Goal: Task Accomplishment & Management: Manage account settings

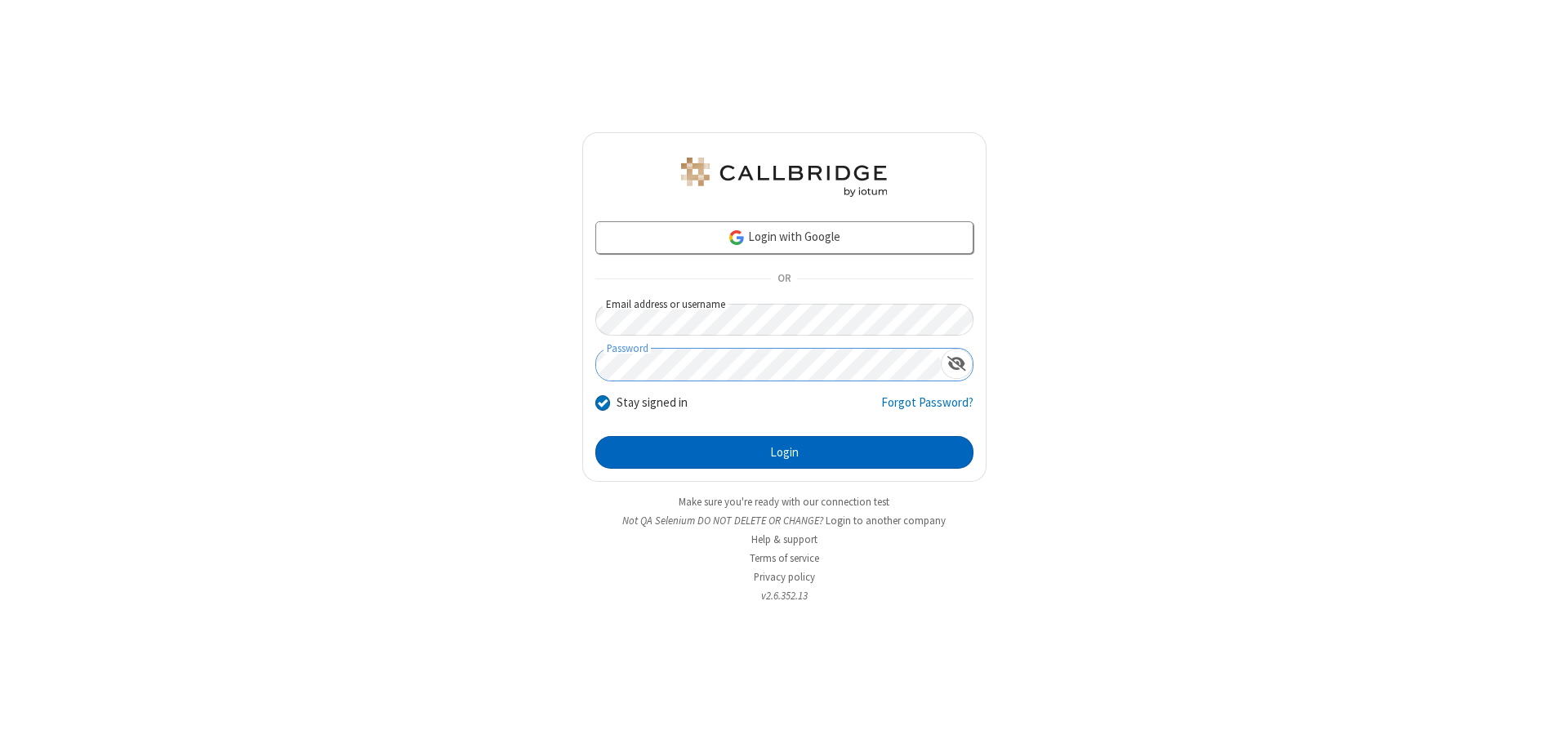
click at [784, 453] on button "Login" at bounding box center [785, 453] width 378 height 33
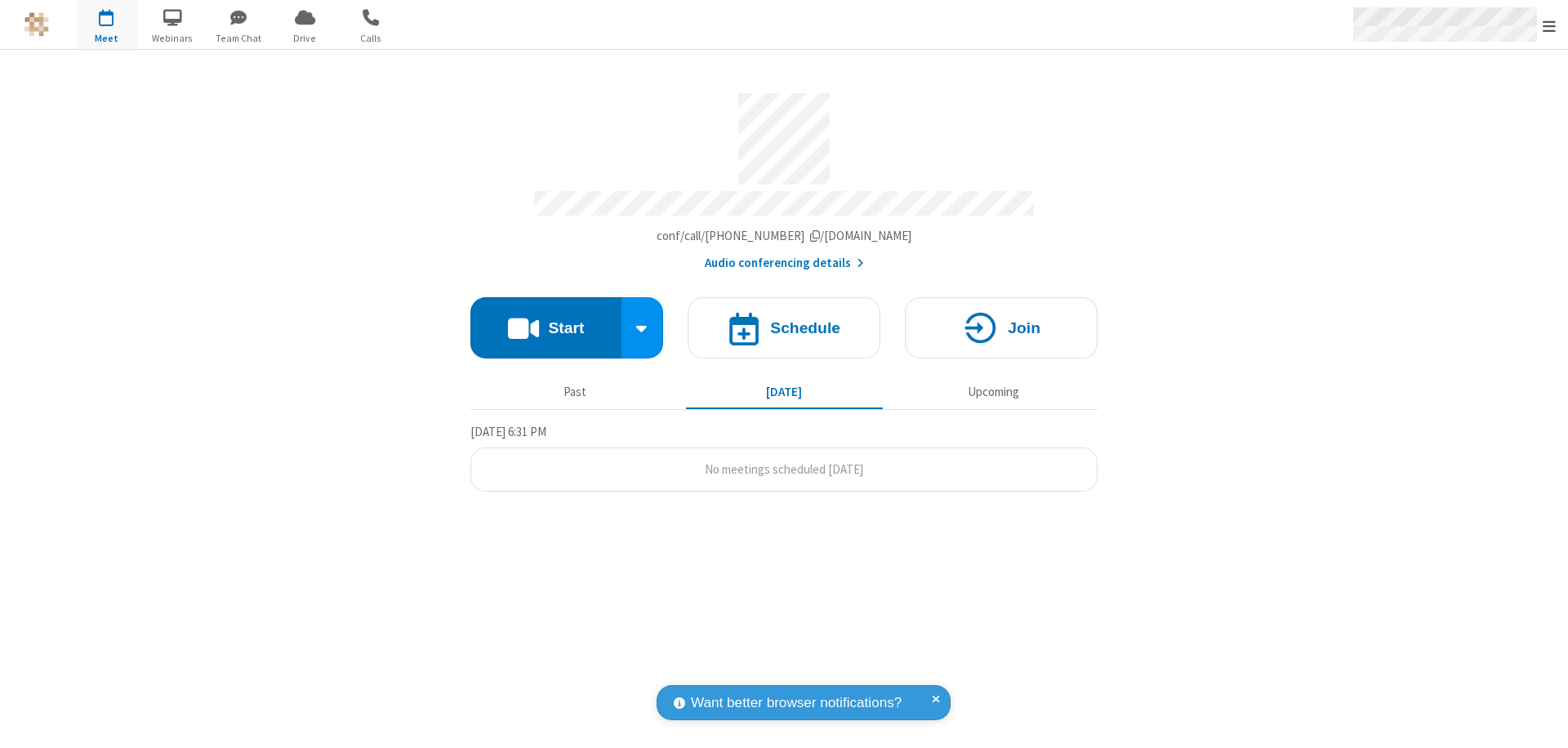
click at [1549, 25] on span "Open menu" at bounding box center [1548, 25] width 13 height 17
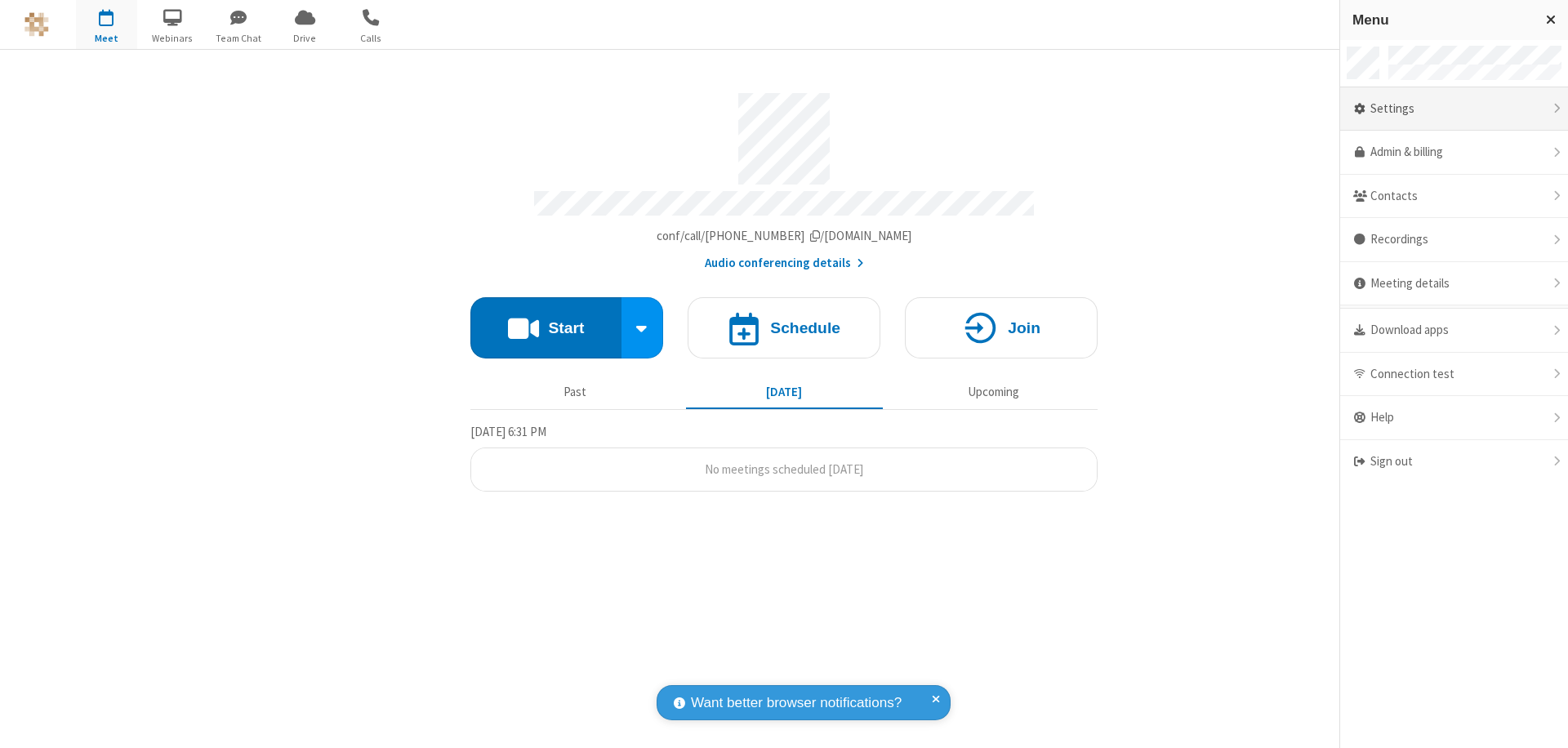
click at [1454, 108] on div "Settings" at bounding box center [1455, 109] width 228 height 44
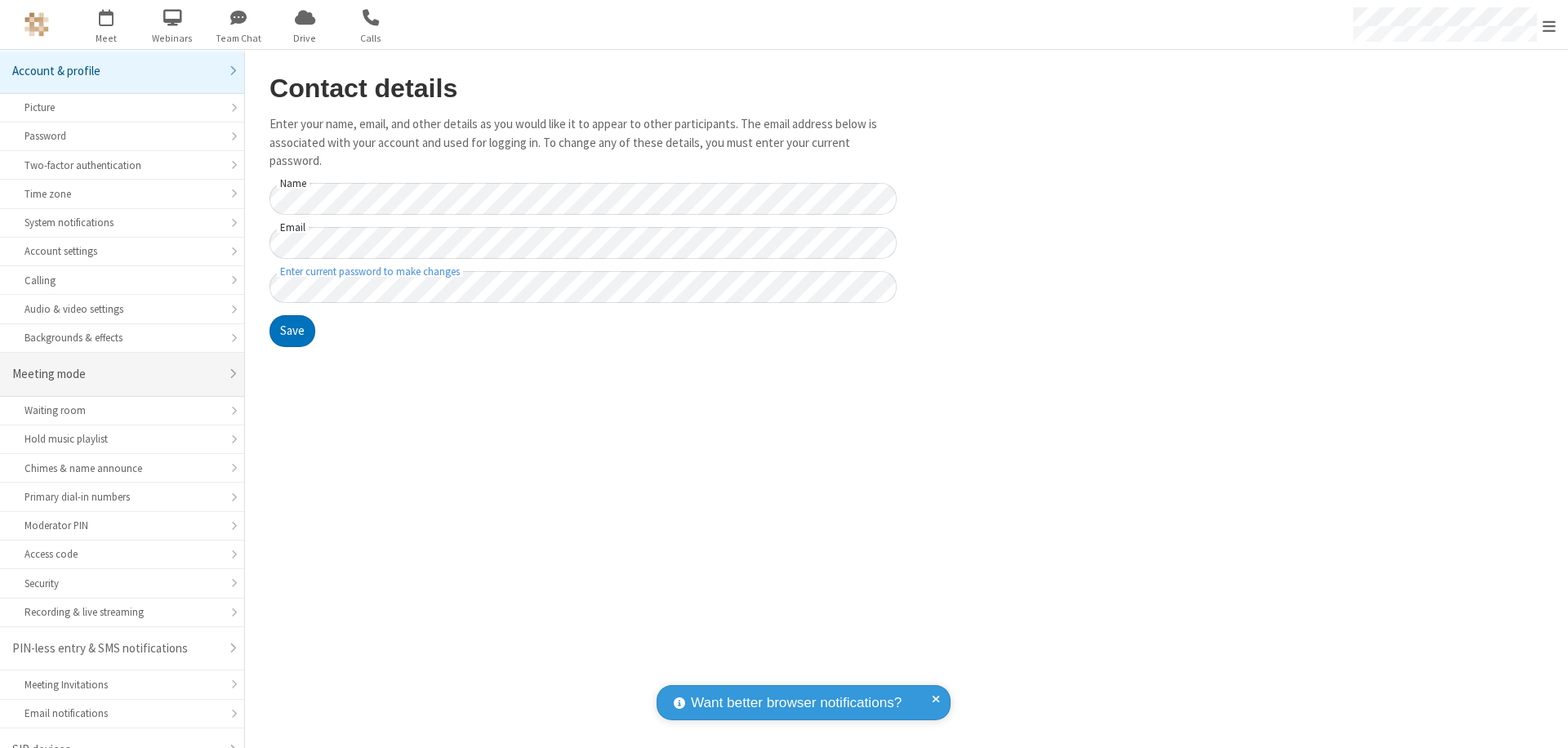
click at [116, 365] on div "Meeting mode" at bounding box center [116, 374] width 208 height 19
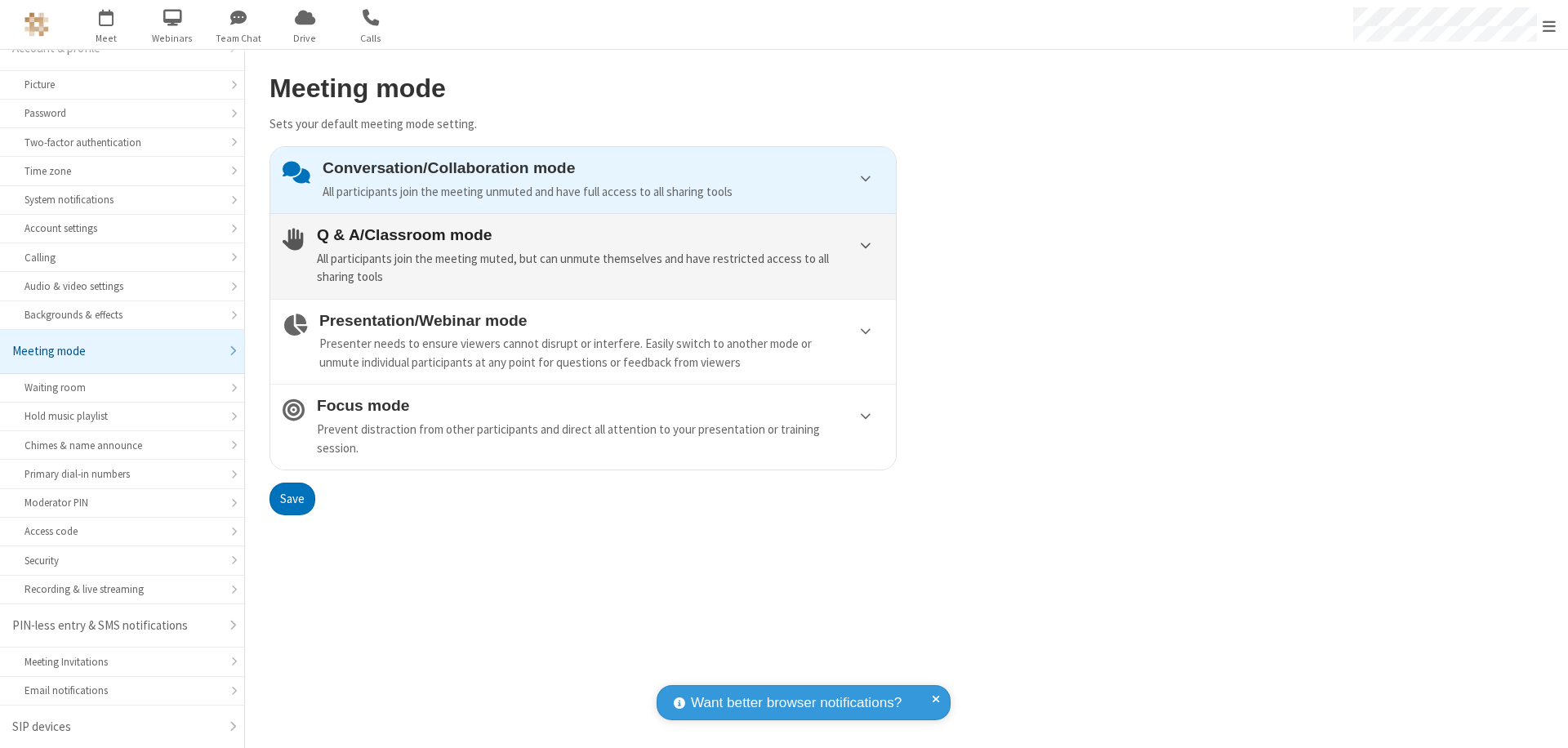
click at [583, 256] on div "All participants join the meeting muted, but can unmute themselves and have res…" at bounding box center [600, 268] width 567 height 37
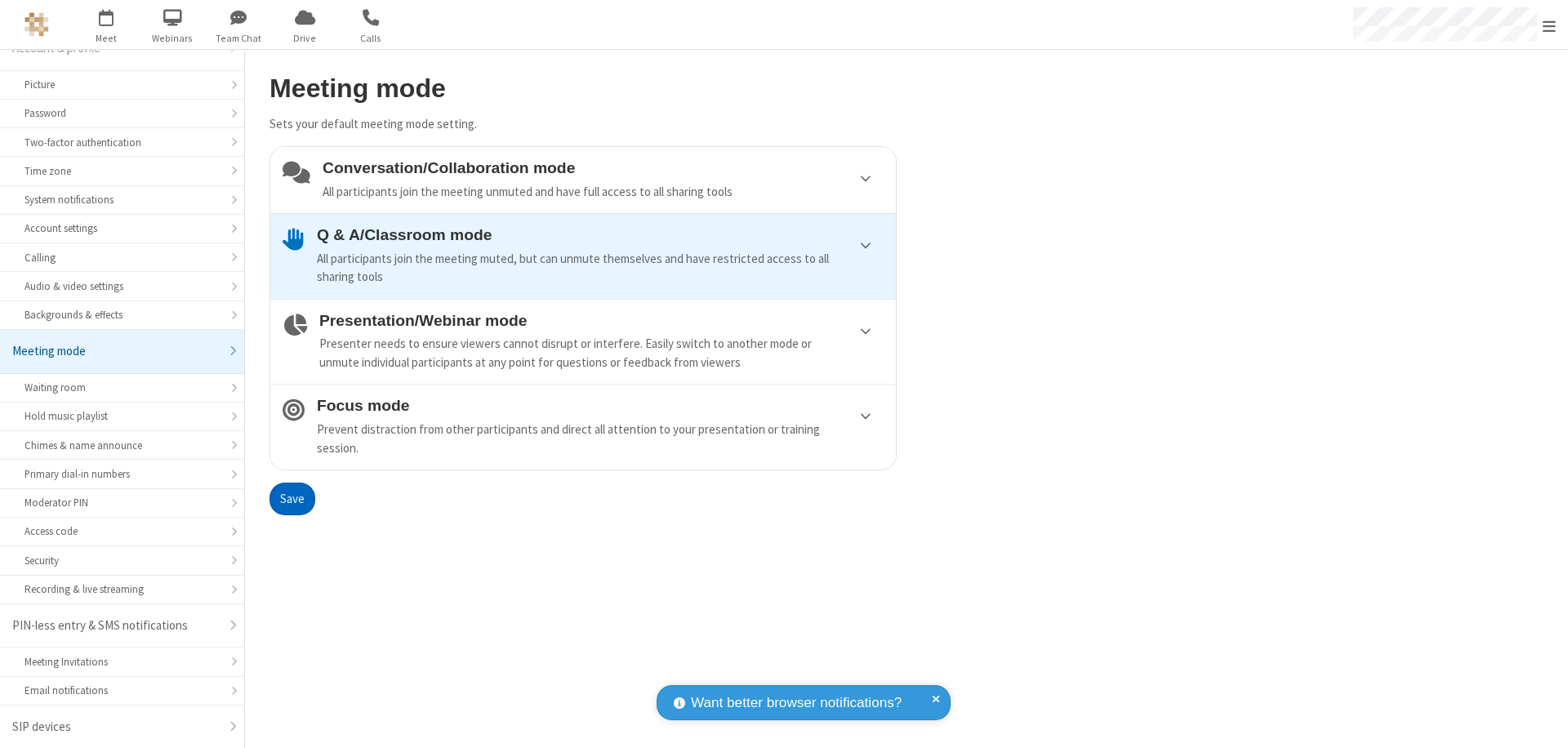
click at [292, 498] on button "Save" at bounding box center [292, 499] width 46 height 33
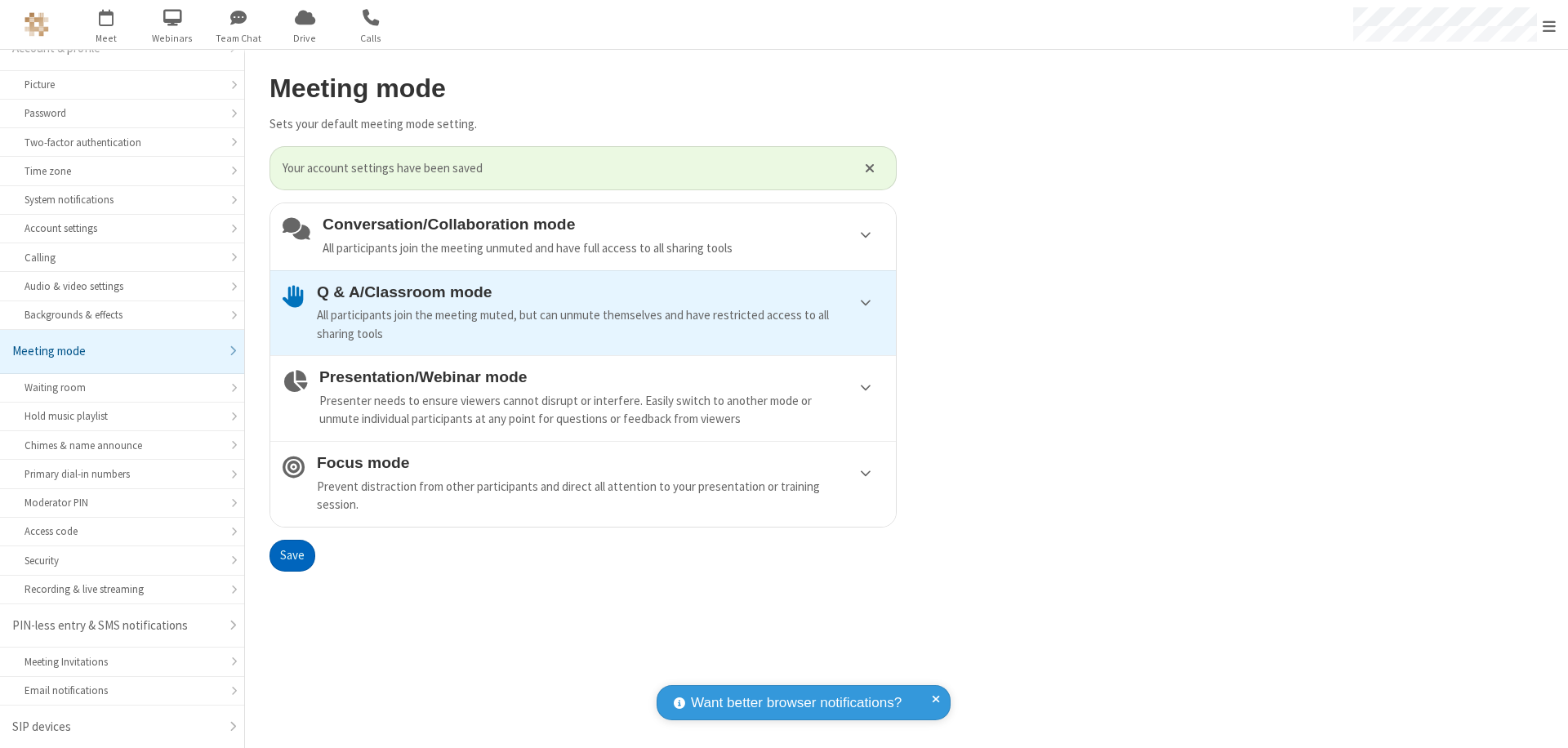
click at [1549, 24] on span "Open menu" at bounding box center [1548, 25] width 13 height 17
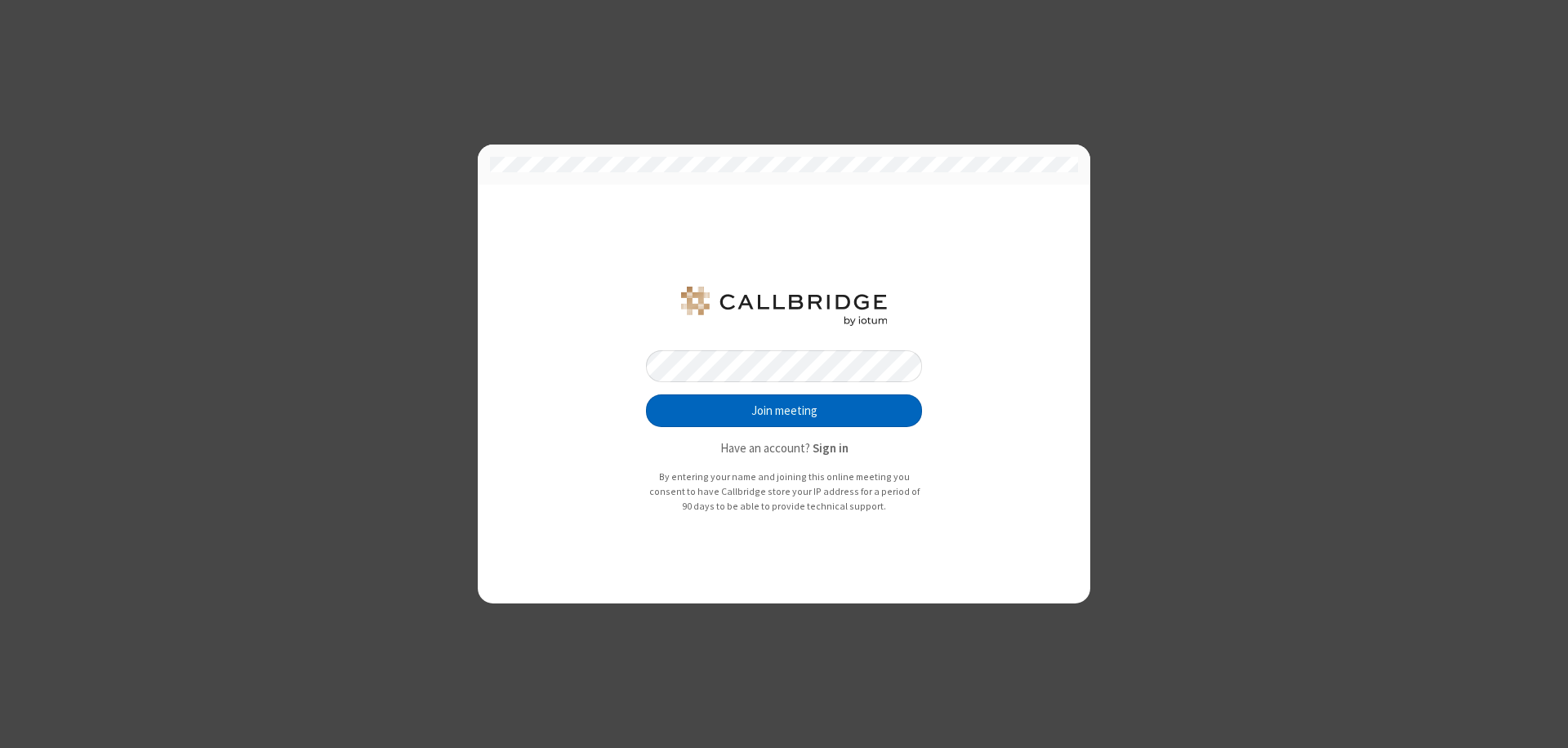
click at [784, 411] on button "Join meeting" at bounding box center [784, 412] width 276 height 33
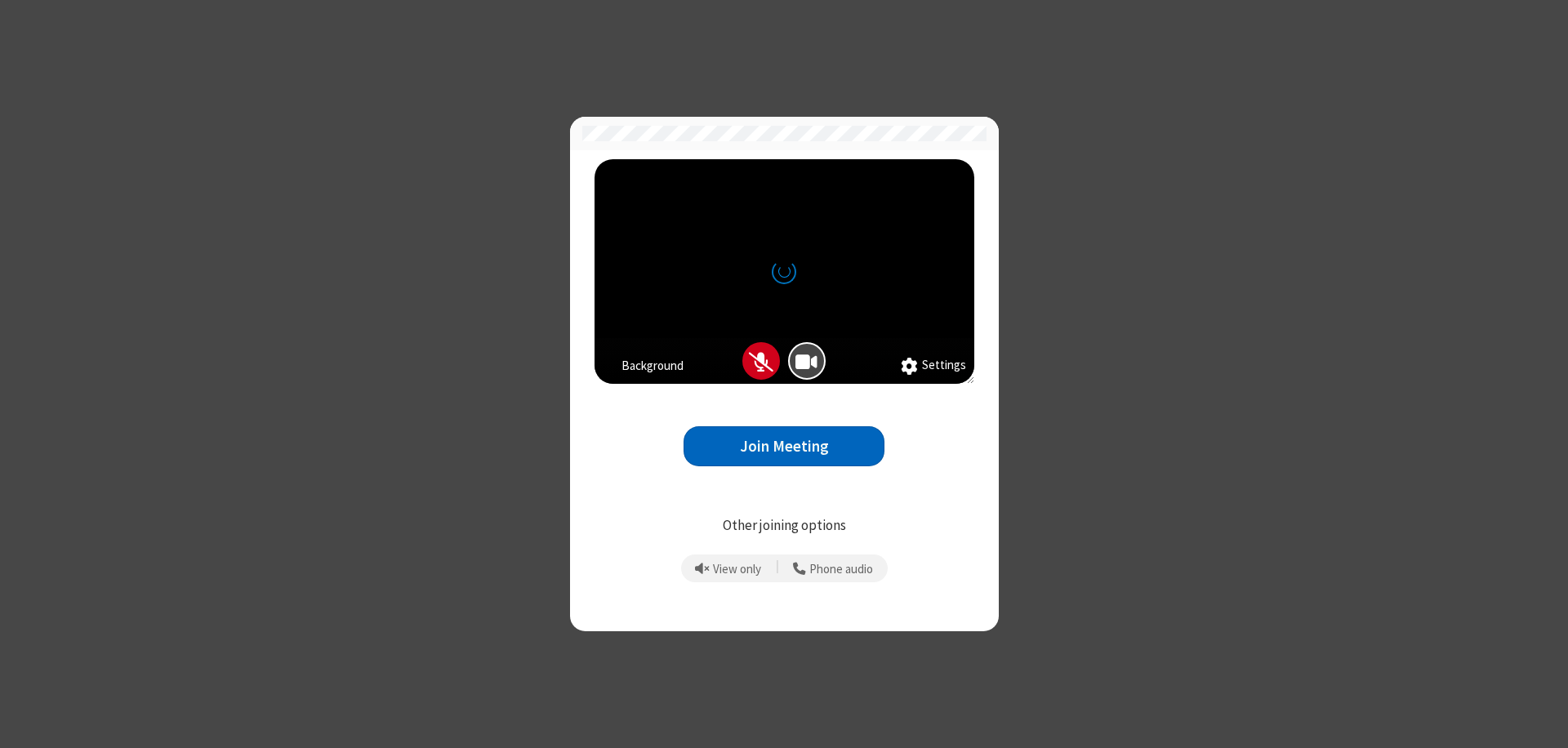
click at [784, 446] on button "Join Meeting" at bounding box center [784, 446] width 201 height 40
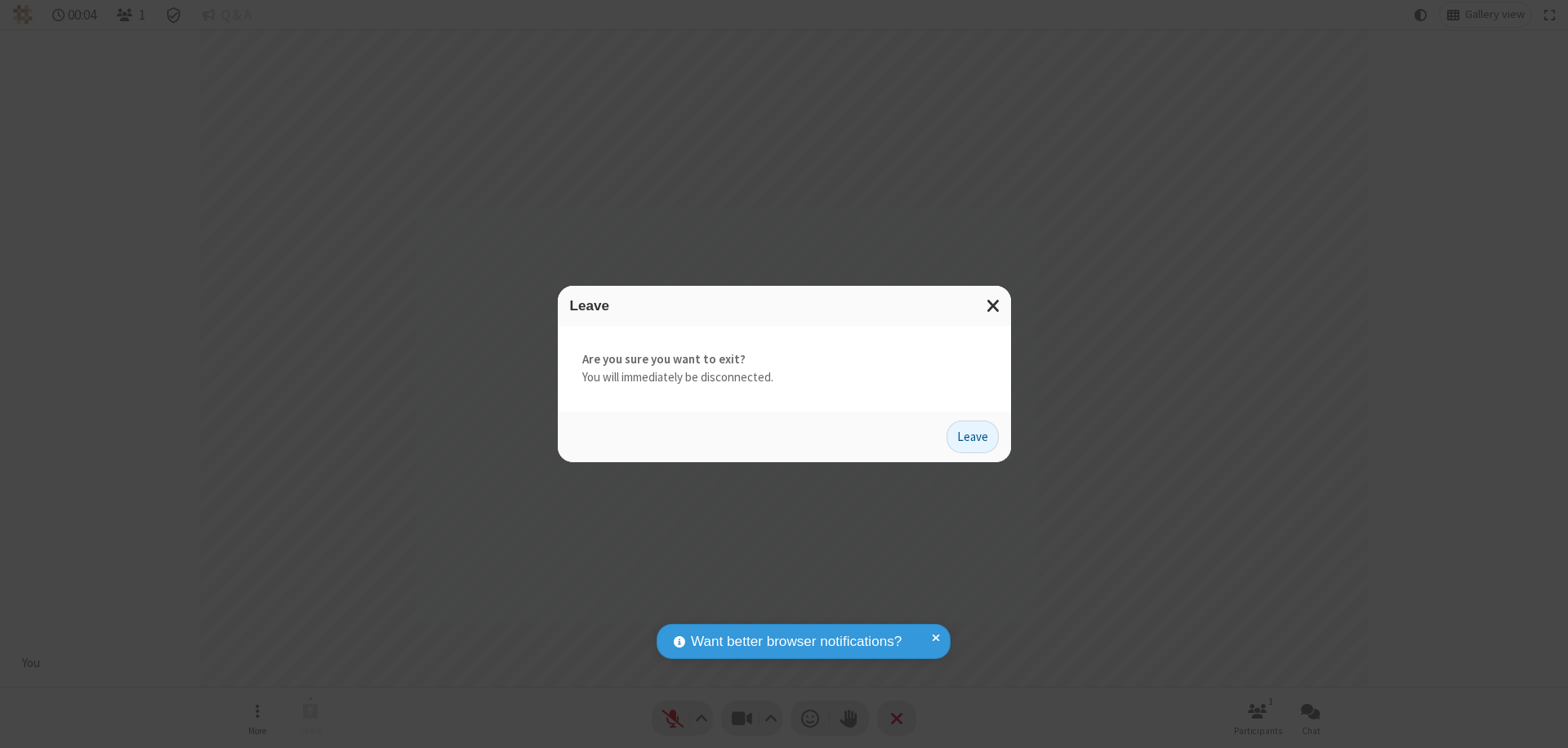
click at [973, 436] on button "Leave" at bounding box center [973, 437] width 53 height 33
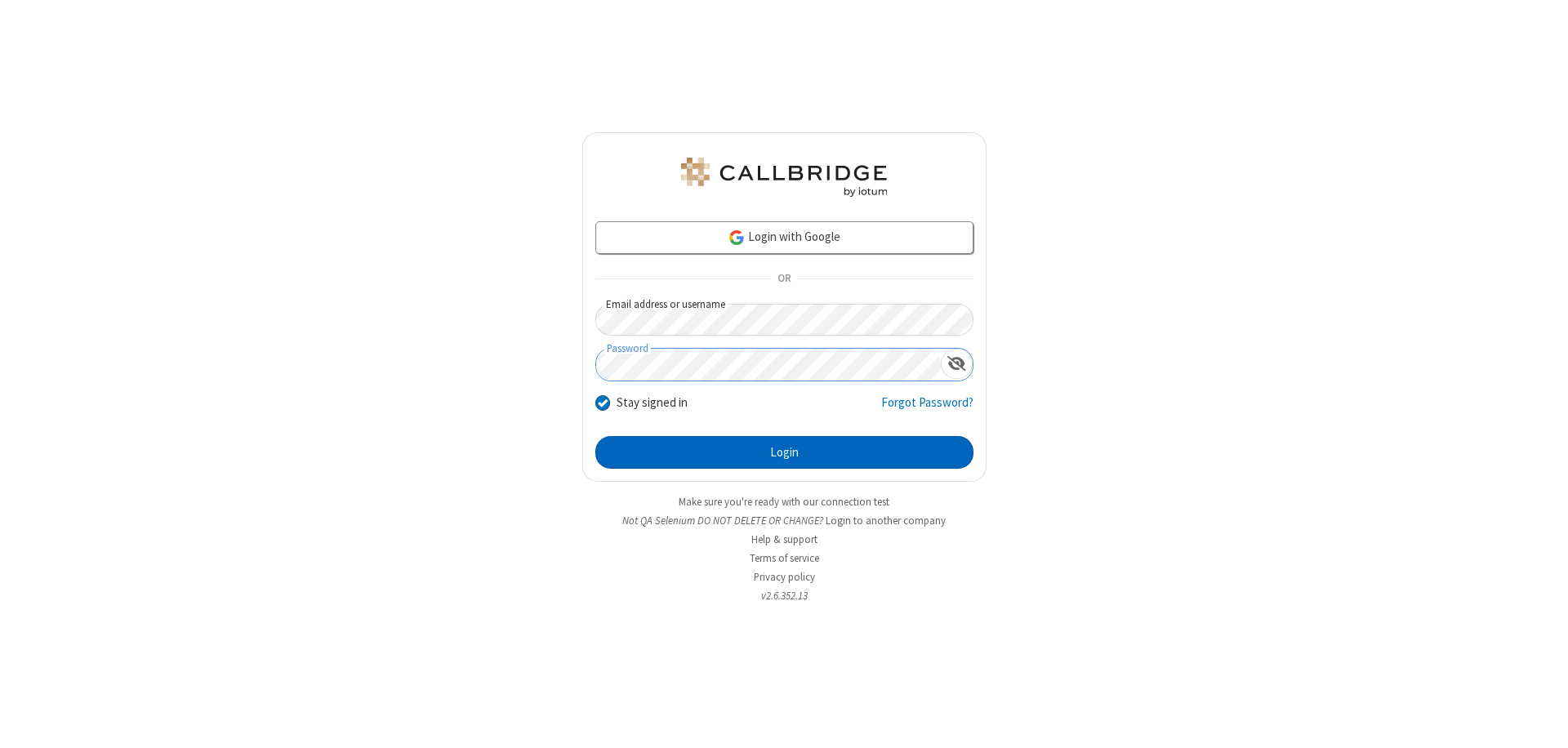
click at [784, 453] on button "Login" at bounding box center [785, 453] width 378 height 33
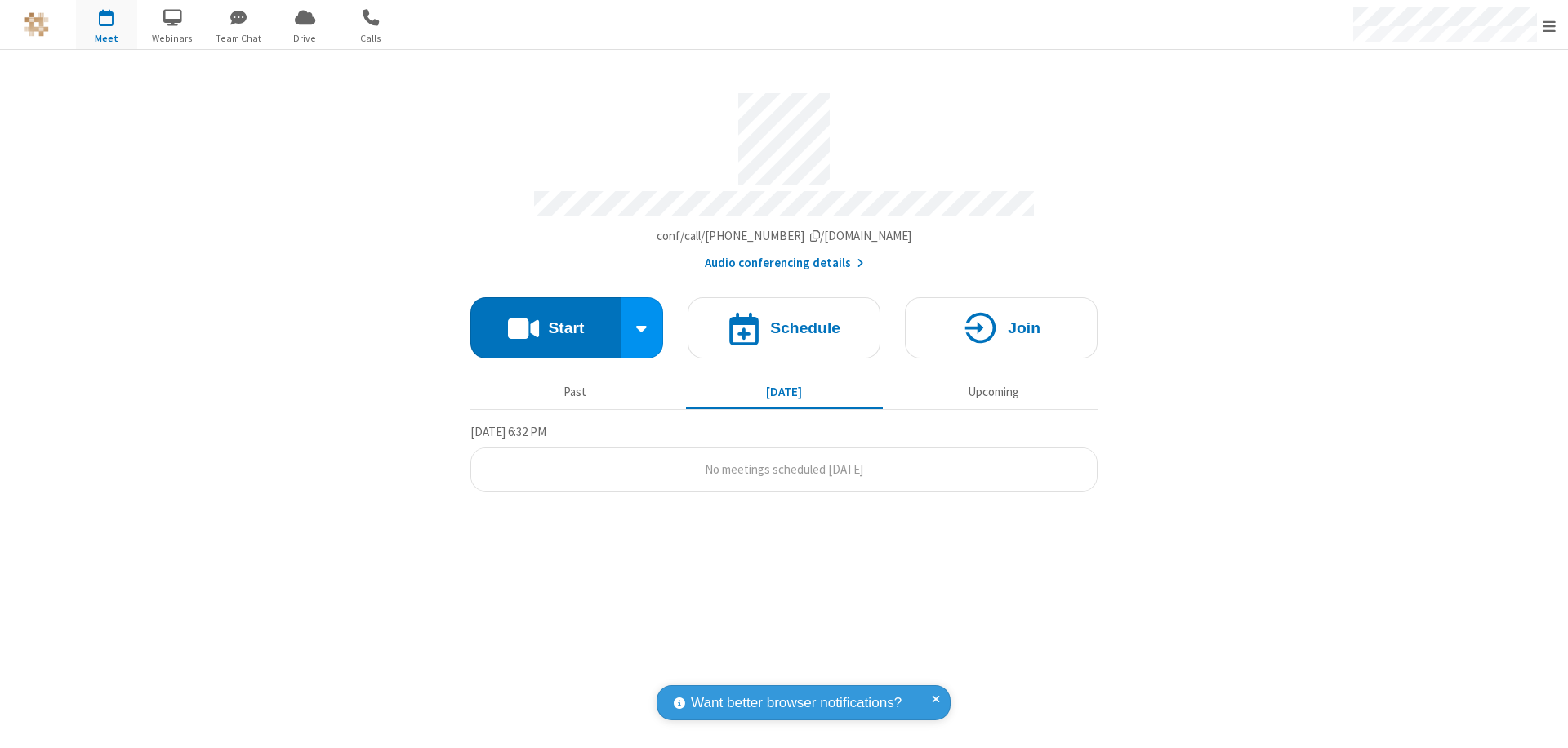
click at [1549, 25] on span "Open menu" at bounding box center [1548, 25] width 13 height 17
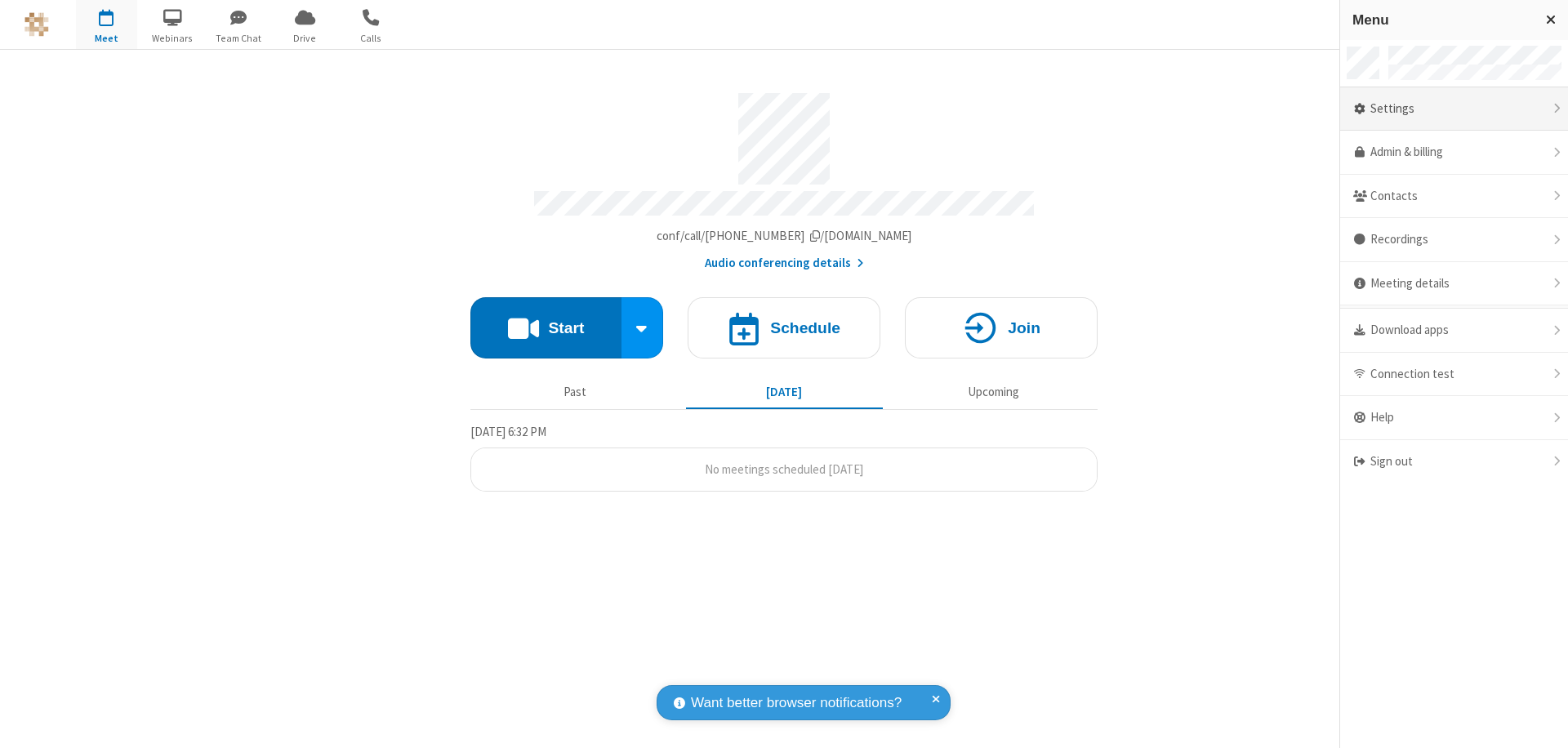
click at [1454, 108] on div "Settings" at bounding box center [1455, 109] width 228 height 44
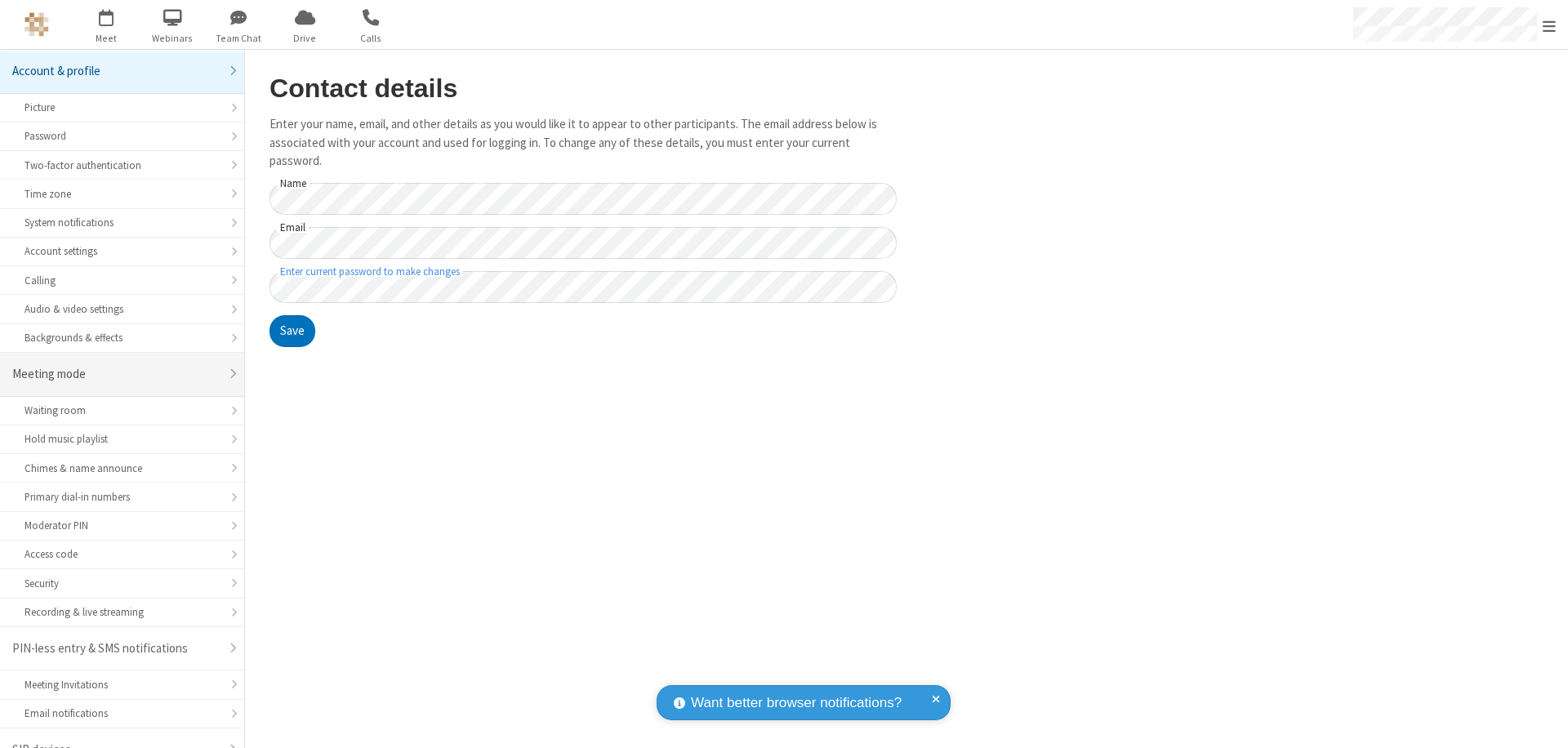
click at [116, 365] on div "Meeting mode" at bounding box center [116, 374] width 208 height 19
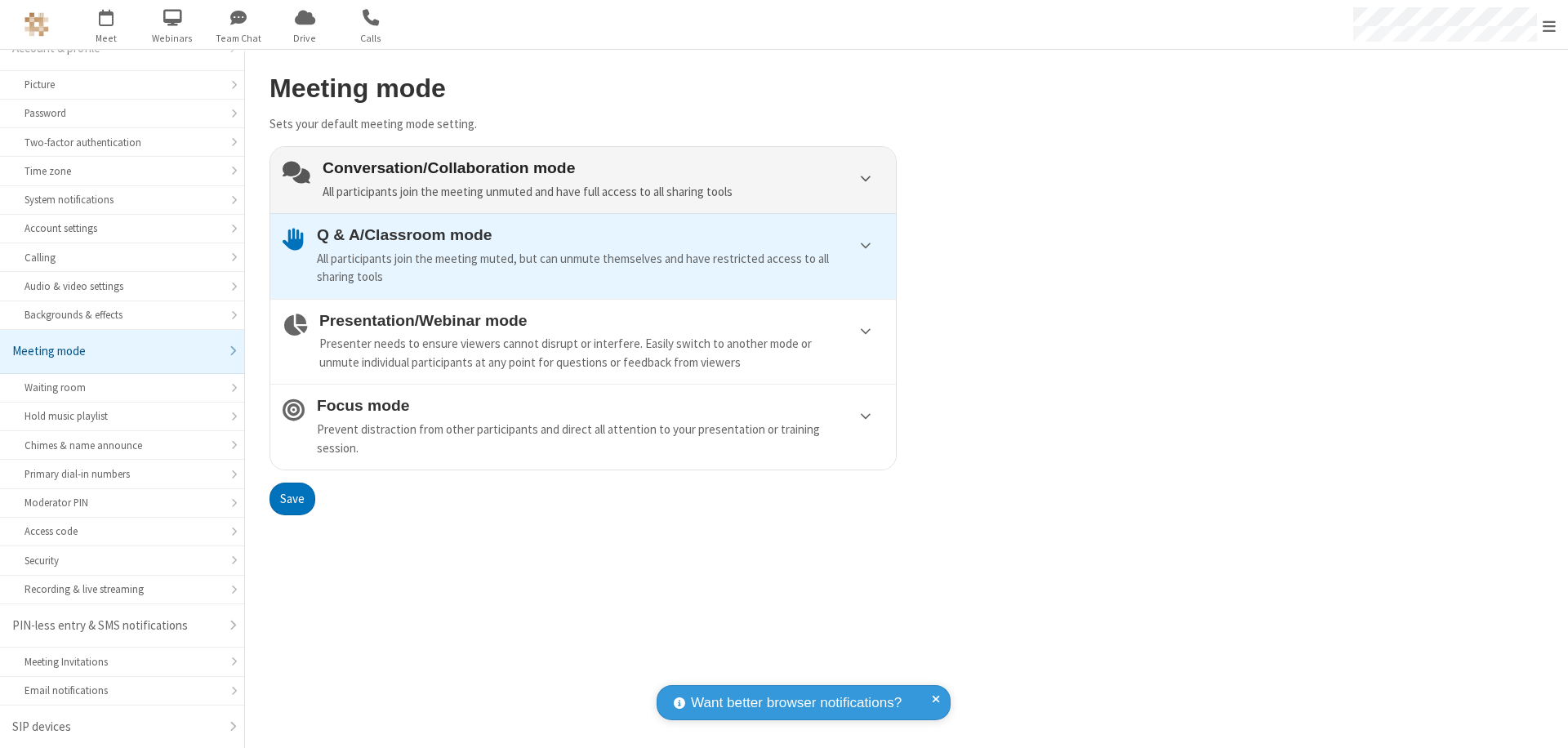
click at [583, 179] on div "Conversation/Collaboration mode All participants join the meeting unmuted and h…" at bounding box center [604, 179] width 562 height 42
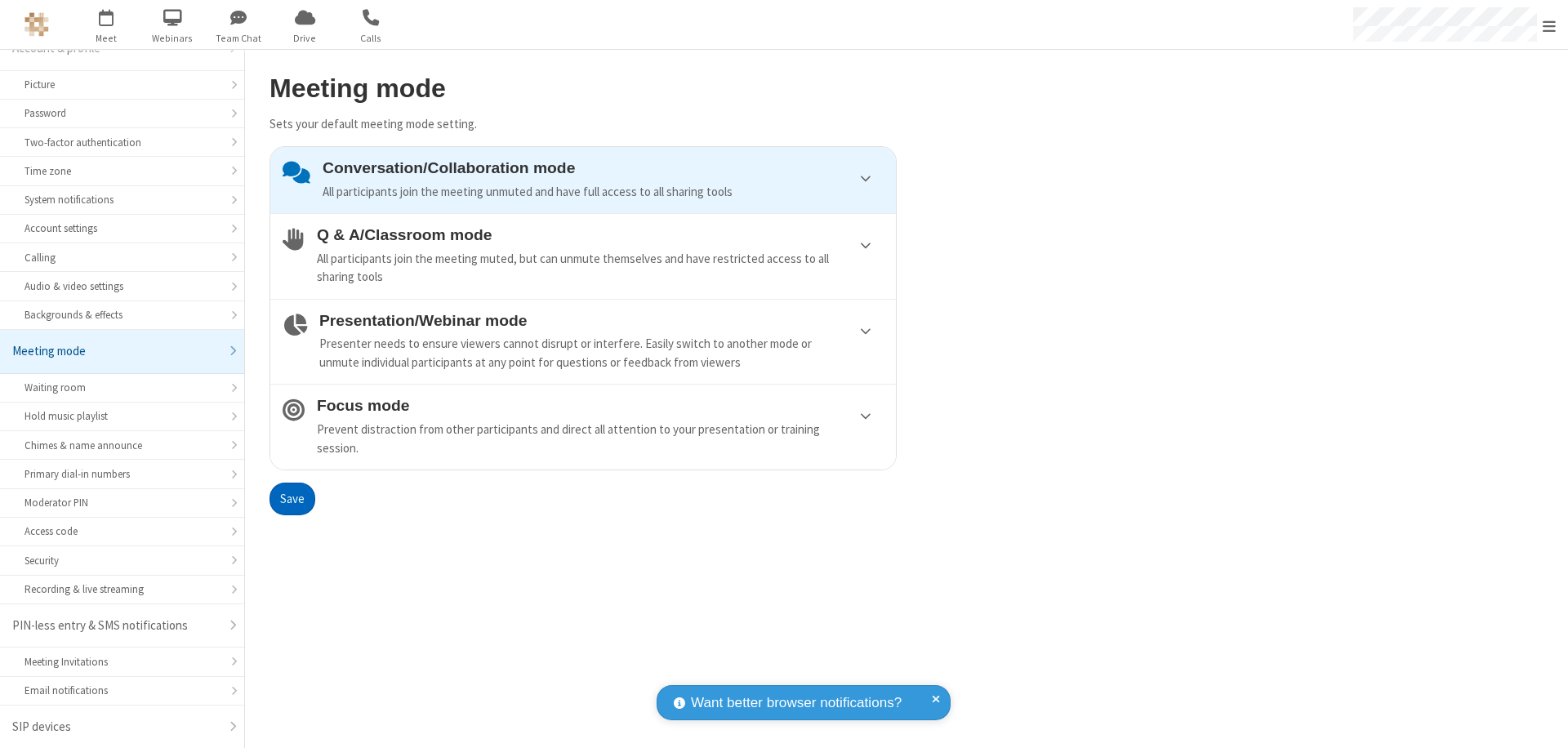
click at [292, 498] on button "Save" at bounding box center [292, 499] width 46 height 33
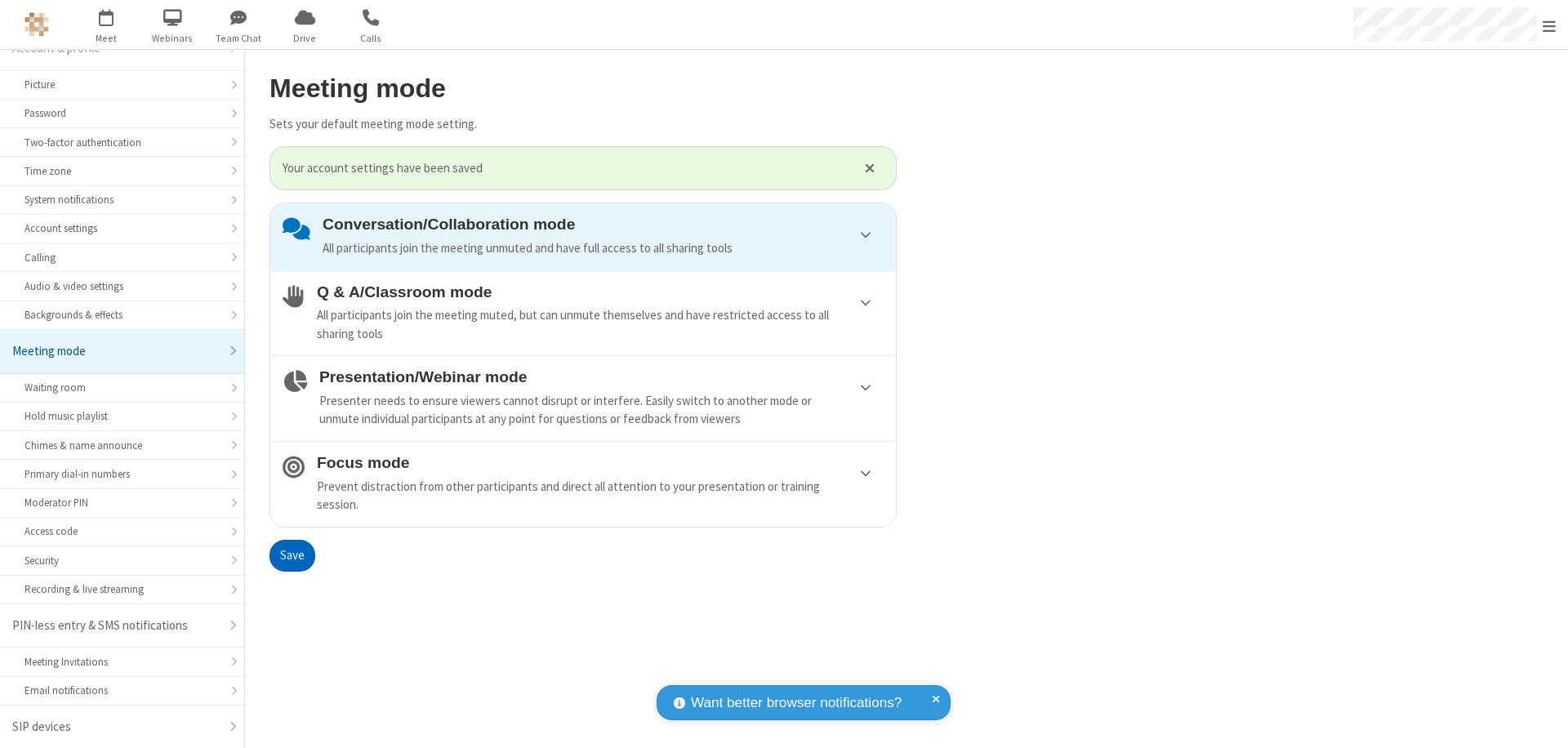
click at [1549, 24] on span "Open menu" at bounding box center [1548, 25] width 13 height 17
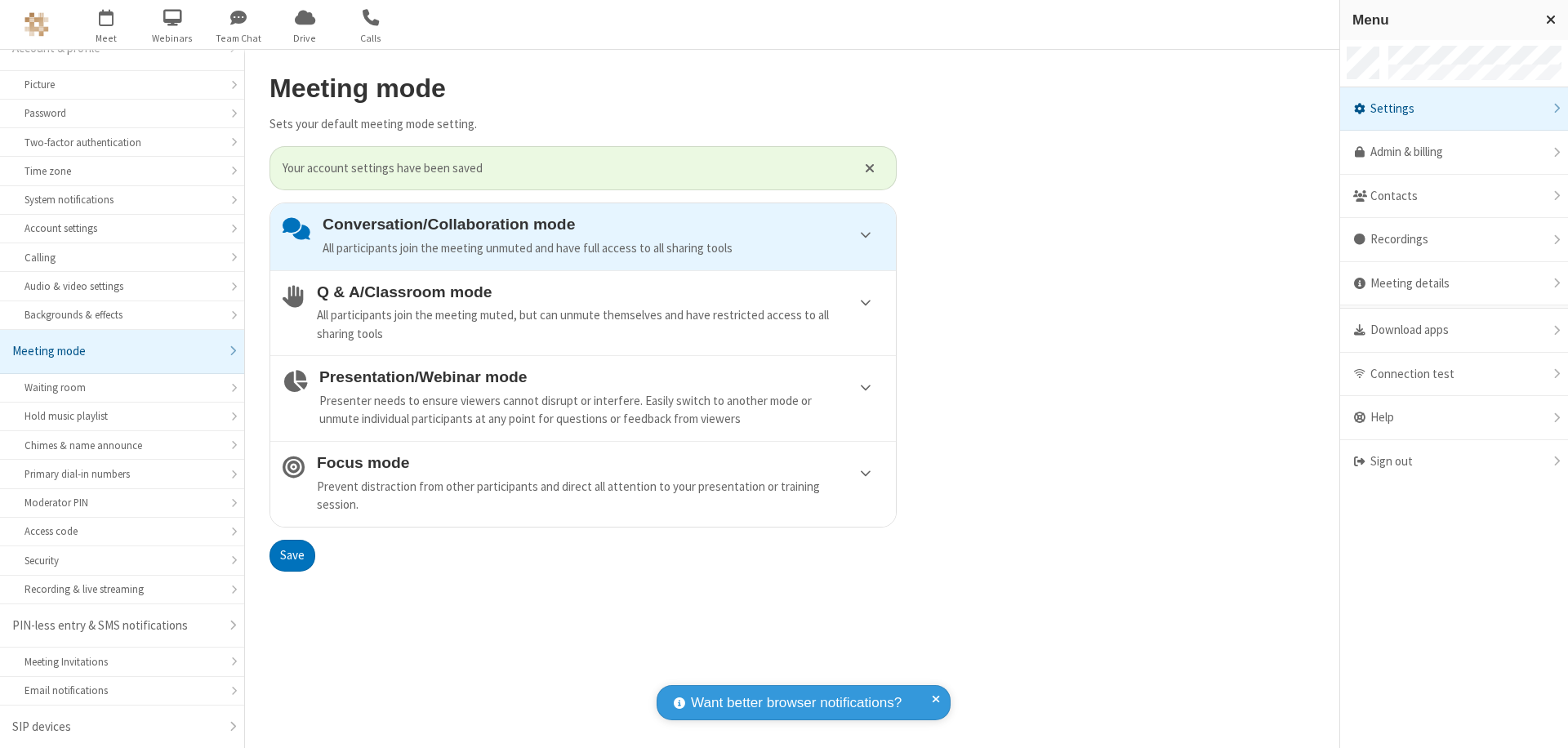
click at [1454, 461] on div "Sign out" at bounding box center [1455, 462] width 228 height 43
